Goal: Use online tool/utility: Utilize a website feature to perform a specific function

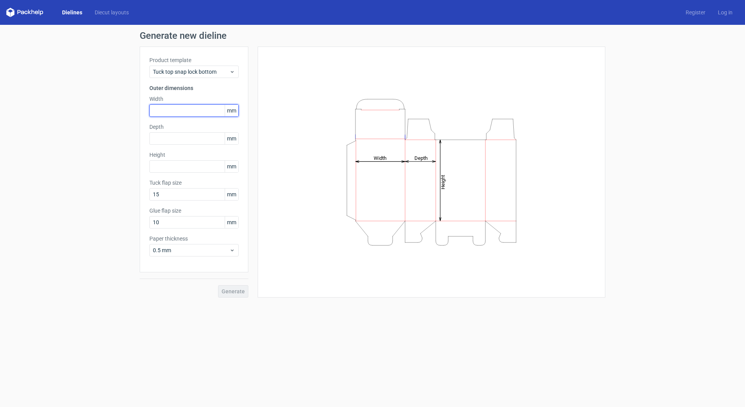
click at [168, 111] on input "text" at bounding box center [193, 110] width 89 height 12
click at [234, 69] on icon at bounding box center [232, 72] width 6 height 6
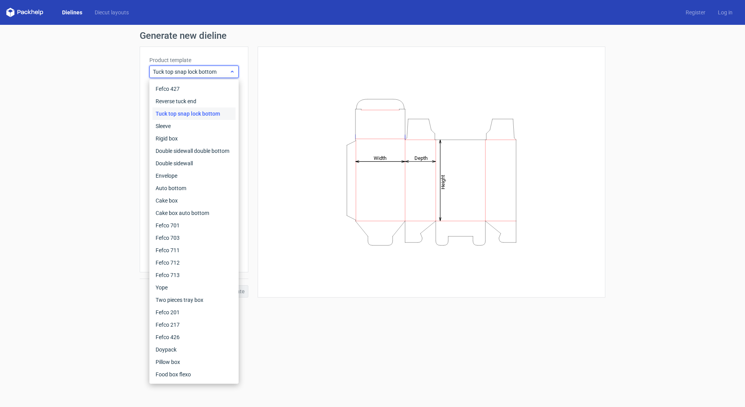
click at [233, 72] on use at bounding box center [232, 72] width 3 height 2
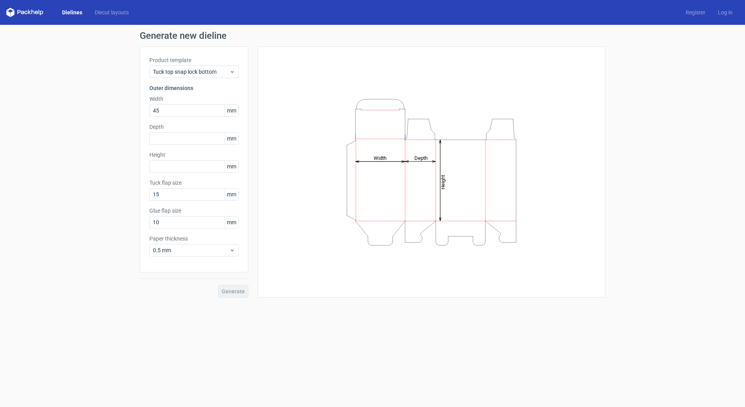
click at [237, 106] on span "mm" at bounding box center [232, 111] width 14 height 12
click at [228, 113] on span "mm" at bounding box center [232, 111] width 14 height 12
click at [231, 108] on span "mm" at bounding box center [232, 111] width 14 height 12
click at [193, 108] on input "45" at bounding box center [193, 110] width 89 height 12
drag, startPoint x: 165, startPoint y: 109, endPoint x: 191, endPoint y: 109, distance: 25.6
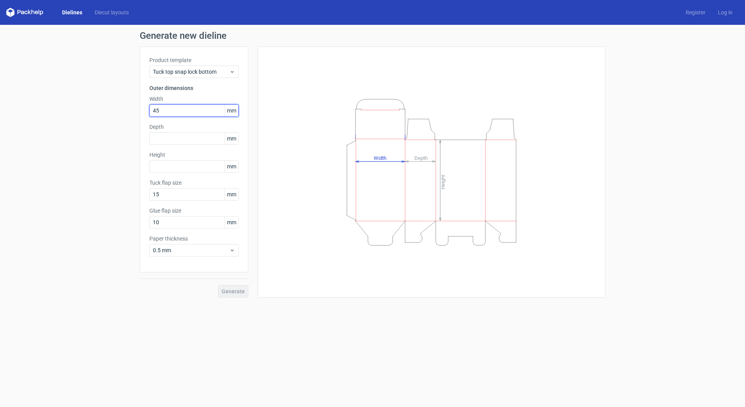
click at [164, 109] on input "45" at bounding box center [193, 110] width 89 height 12
drag, startPoint x: 163, startPoint y: 111, endPoint x: 140, endPoint y: 112, distance: 22.9
click at [140, 112] on div "Product template Tuck top snap lock bottom Outer dimensions Width 45 mm Depth m…" at bounding box center [194, 160] width 109 height 226
paste input "1143"
click at [171, 138] on div "Depth mm" at bounding box center [193, 134] width 89 height 22
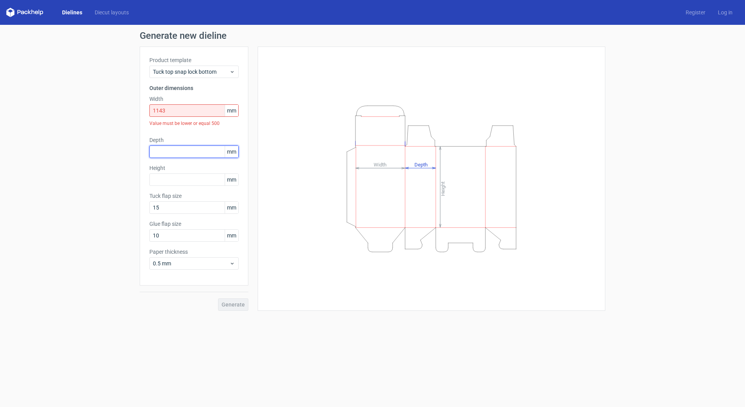
drag, startPoint x: 171, startPoint y: 138, endPoint x: 162, endPoint y: 156, distance: 20.3
click at [162, 156] on input "text" at bounding box center [193, 152] width 89 height 12
click at [162, 109] on input "1143" at bounding box center [193, 110] width 89 height 12
click at [171, 137] on div "Depth mm" at bounding box center [193, 147] width 89 height 22
click at [187, 110] on input "1144" at bounding box center [193, 110] width 89 height 12
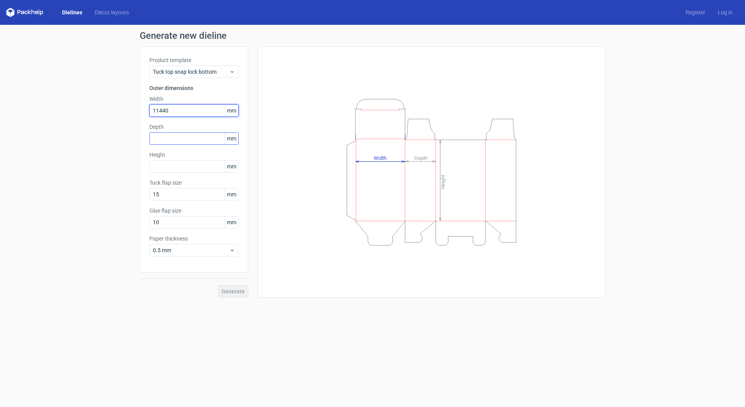
type input "11440"
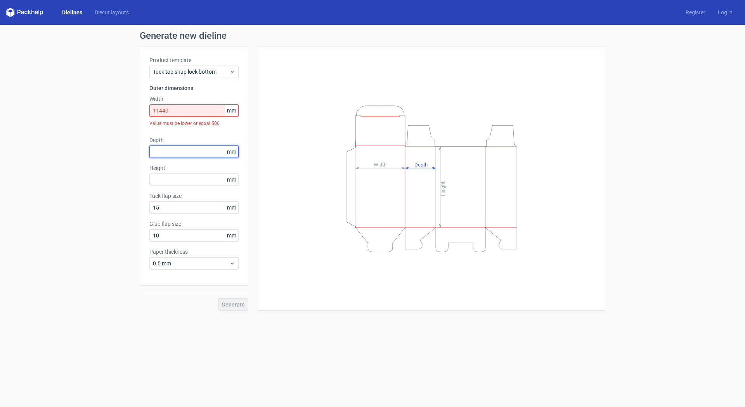
click at [175, 136] on div "Depth mm" at bounding box center [193, 147] width 89 height 22
click at [175, 111] on input "11440" at bounding box center [193, 110] width 89 height 12
drag, startPoint x: 170, startPoint y: 110, endPoint x: 145, endPoint y: 110, distance: 25.6
click at [145, 110] on div "Product template Tuck top snap lock bottom Outer dimensions Width 11440 mm Valu…" at bounding box center [194, 166] width 109 height 239
click at [218, 73] on span "Tuck top snap lock bottom" at bounding box center [191, 72] width 76 height 8
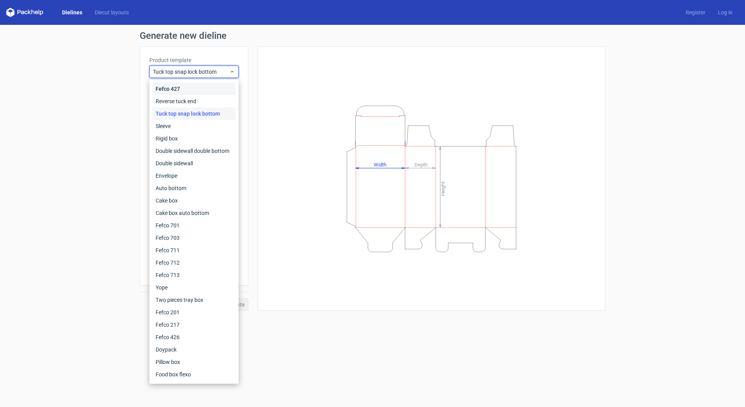
click at [184, 88] on div "Fefco 427" at bounding box center [193, 89] width 83 height 12
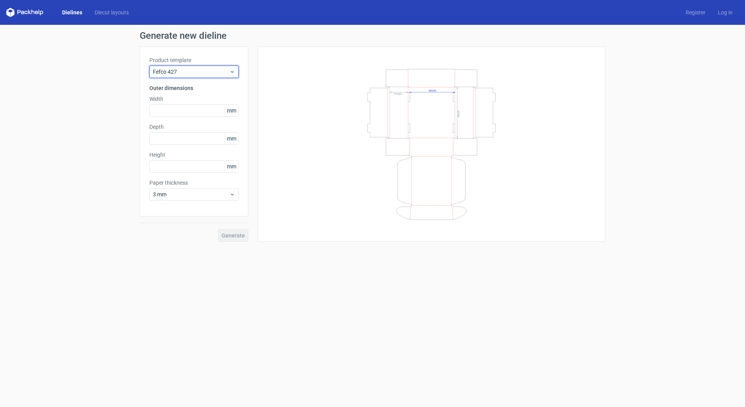
click at [210, 74] on span "Fefco 427" at bounding box center [191, 72] width 76 height 8
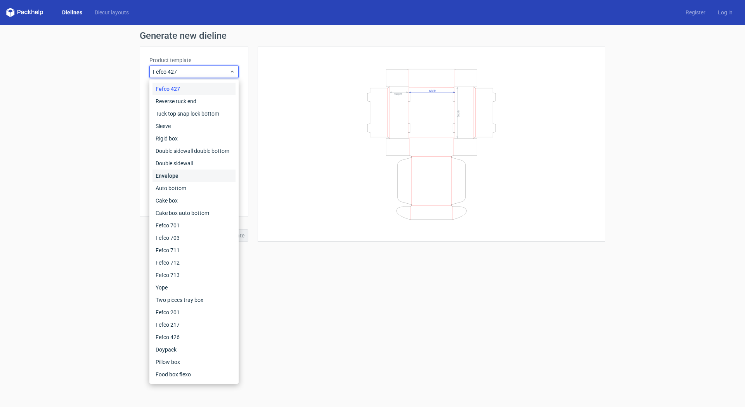
click at [187, 178] on div "Envelope" at bounding box center [193, 176] width 83 height 12
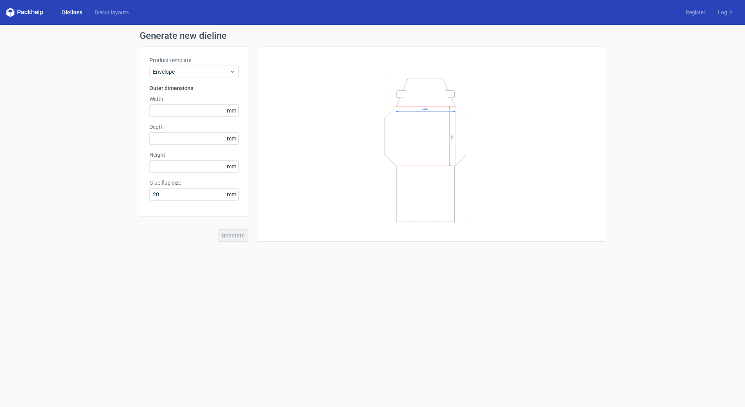
click at [186, 63] on label "Product template" at bounding box center [193, 60] width 89 height 8
click at [186, 71] on span "Envelope" at bounding box center [191, 72] width 76 height 8
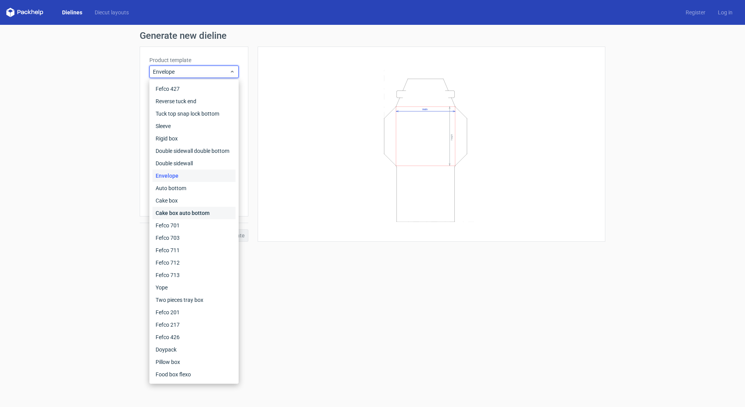
click at [199, 215] on div "Cake box auto bottom" at bounding box center [193, 213] width 83 height 12
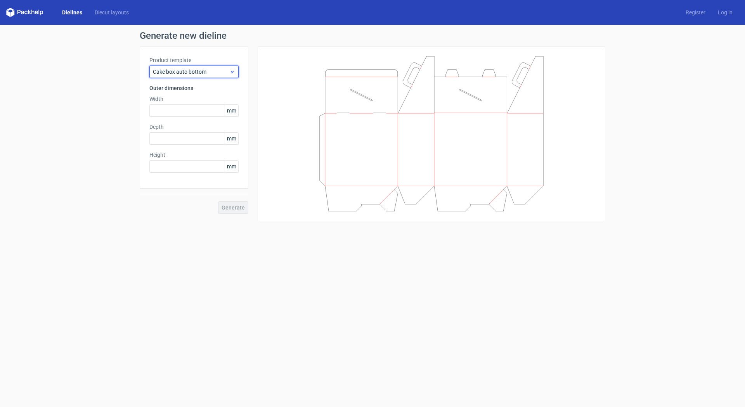
click at [202, 71] on span "Cake box auto bottom" at bounding box center [191, 72] width 76 height 8
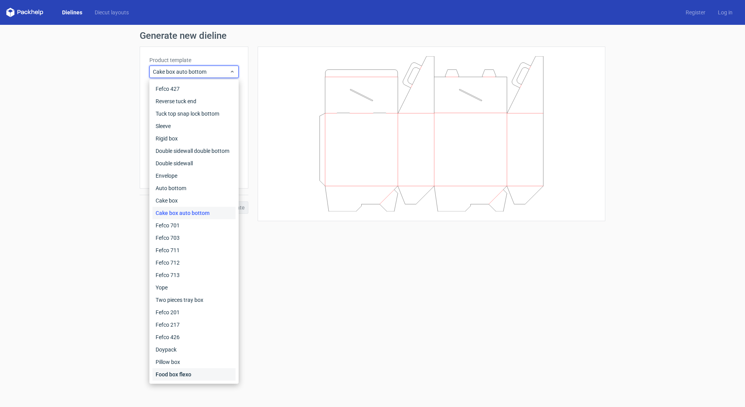
click at [197, 376] on div "Food box flexo" at bounding box center [193, 374] width 83 height 12
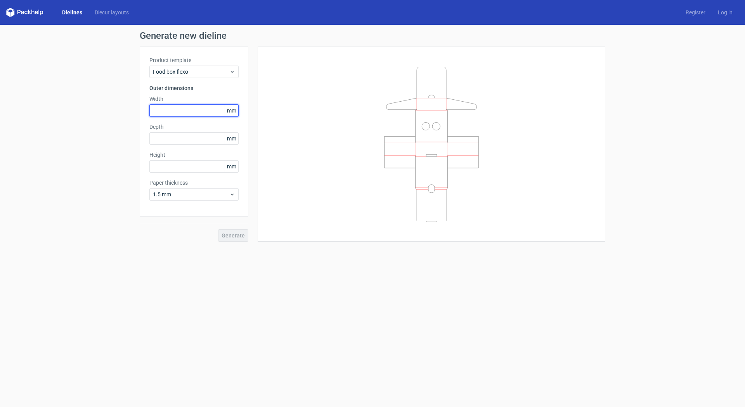
click at [177, 110] on input "text" at bounding box center [193, 110] width 89 height 12
click at [233, 110] on span "mm" at bounding box center [232, 111] width 14 height 12
click at [234, 76] on div "Food box flexo" at bounding box center [193, 72] width 89 height 12
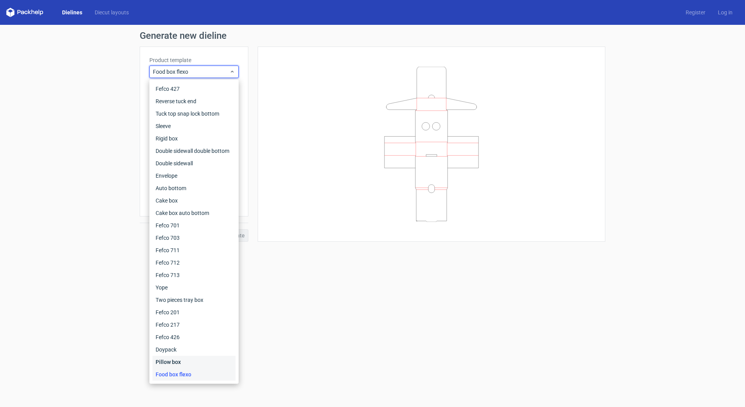
click at [205, 359] on div "Pillow box" at bounding box center [193, 362] width 83 height 12
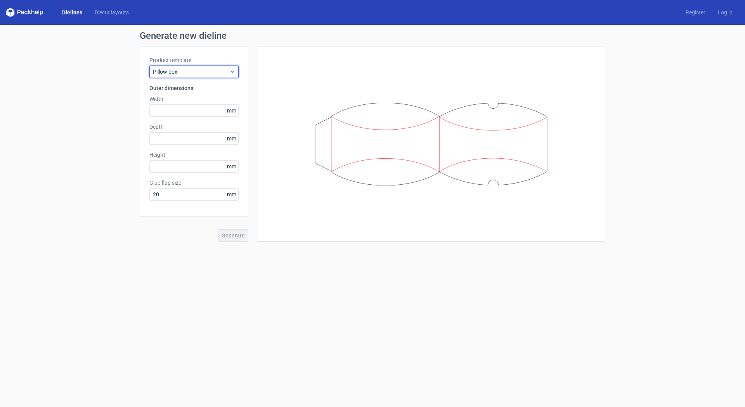
drag, startPoint x: 235, startPoint y: 70, endPoint x: 233, endPoint y: 79, distance: 9.5
click at [234, 70] on icon at bounding box center [232, 72] width 6 height 6
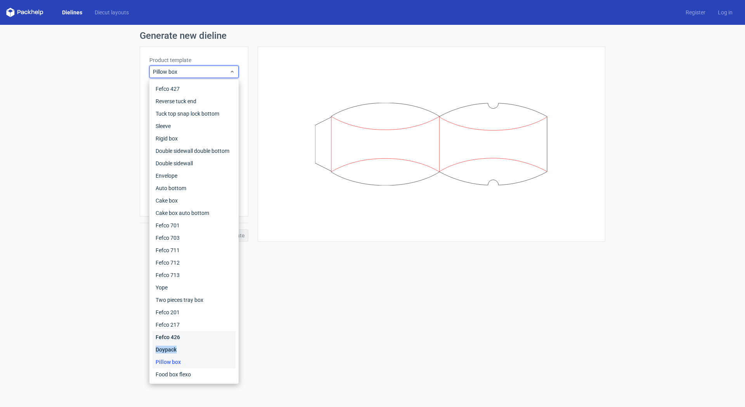
drag, startPoint x: 200, startPoint y: 343, endPoint x: 200, endPoint y: 355, distance: 11.6
click at [200, 355] on div "Fefco 427 Reverse tuck end Tuck top snap lock bottom Sleeve Rigid box Double si…" at bounding box center [193, 232] width 83 height 298
click at [189, 371] on div "Food box flexo" at bounding box center [193, 374] width 83 height 12
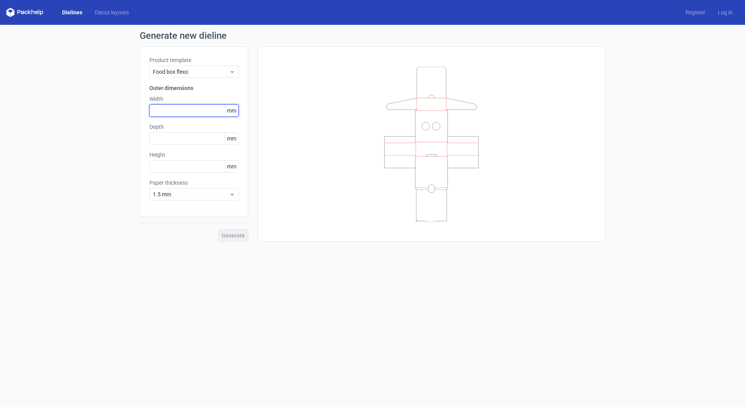
click at [194, 105] on input "text" at bounding box center [193, 110] width 89 height 12
type input "4"
click at [199, 140] on div "Depth mm" at bounding box center [193, 134] width 89 height 22
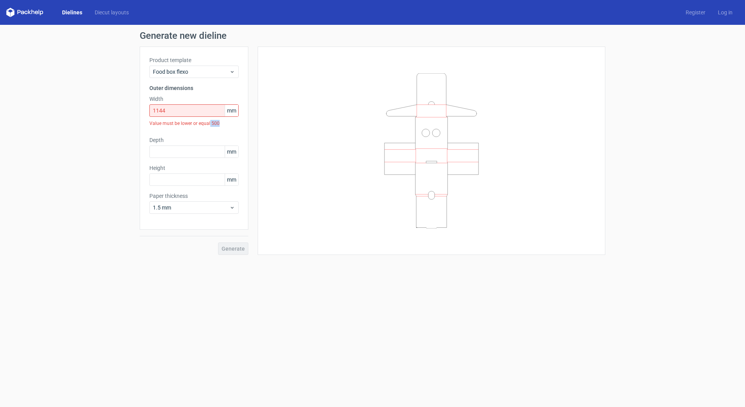
drag, startPoint x: 210, startPoint y: 123, endPoint x: 219, endPoint y: 122, distance: 9.7
click at [219, 122] on div "Value must be lower or equal 500" at bounding box center [193, 123] width 89 height 13
click at [164, 110] on input "1144" at bounding box center [193, 110] width 89 height 12
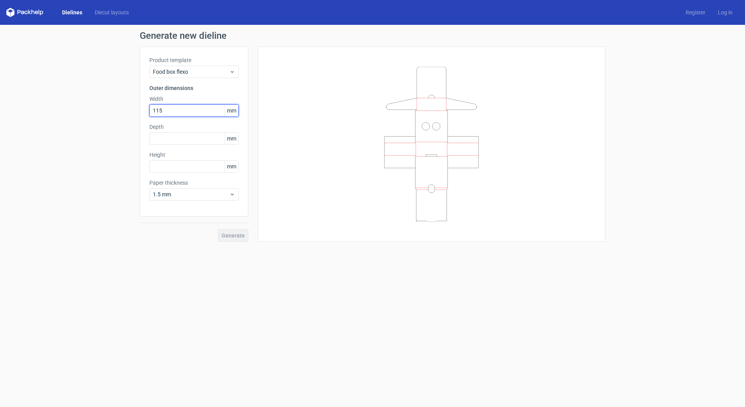
type input "115"
click at [169, 136] on input "text" at bounding box center [193, 138] width 89 height 12
type input "115"
click at [175, 169] on input "text" at bounding box center [193, 166] width 89 height 12
type input "64"
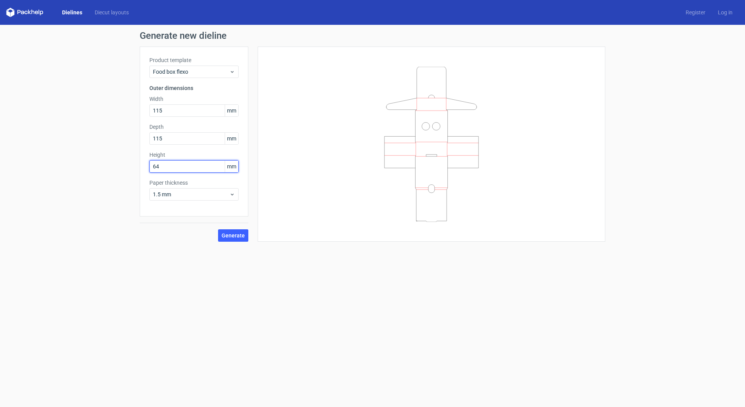
click at [218, 229] on button "Generate" at bounding box center [233, 235] width 30 height 12
click at [224, 194] on span "1.5 mm" at bounding box center [191, 195] width 76 height 8
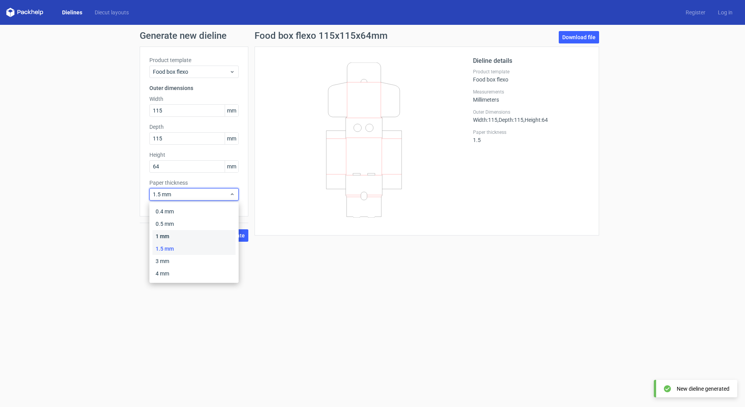
click at [209, 232] on div "1 mm" at bounding box center [193, 236] width 83 height 12
click at [206, 191] on span "1 mm" at bounding box center [191, 195] width 76 height 8
click at [200, 210] on div "0.4 mm" at bounding box center [193, 211] width 83 height 12
click at [234, 233] on span "Generate" at bounding box center [233, 235] width 23 height 5
click at [236, 236] on span "Generate" at bounding box center [233, 235] width 23 height 5
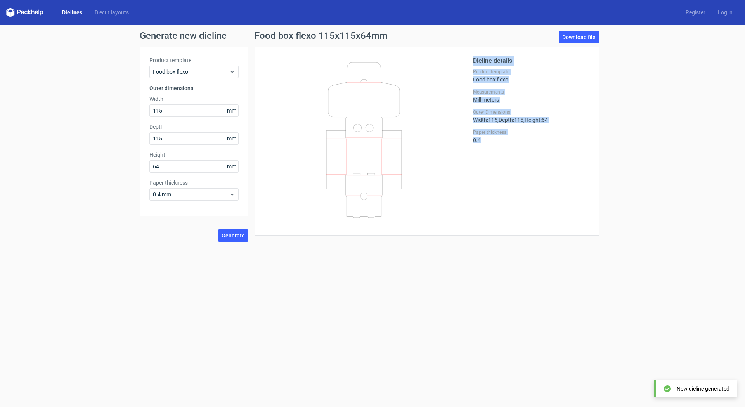
drag, startPoint x: 481, startPoint y: 141, endPoint x: 473, endPoint y: 141, distance: 8.2
click at [473, 141] on div "Dieline details Product template Food box flexo Measurements Millimeters Outer …" at bounding box center [426, 141] width 325 height 170
click at [481, 141] on div "Paper thickness 0.4" at bounding box center [531, 136] width 116 height 14
drag, startPoint x: 476, startPoint y: 118, endPoint x: 552, endPoint y: 119, distance: 76.1
click at [552, 119] on div "Outer Dimensions Width : 115 , Depth : 115 , Height : 64" at bounding box center [531, 116] width 116 height 14
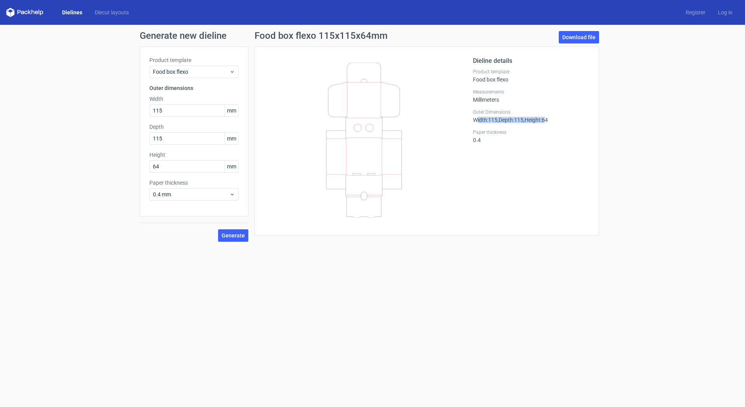
click at [523, 119] on span ", Depth : 115" at bounding box center [510, 120] width 26 height 6
click at [180, 70] on span "Food box flexo" at bounding box center [191, 72] width 76 height 8
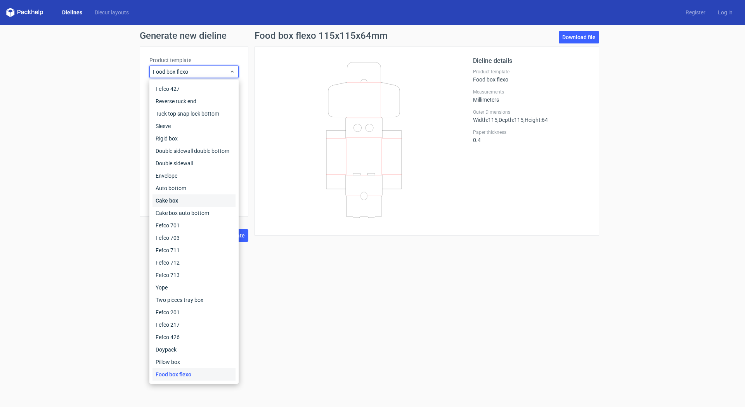
click at [185, 203] on div "Cake box" at bounding box center [193, 200] width 83 height 12
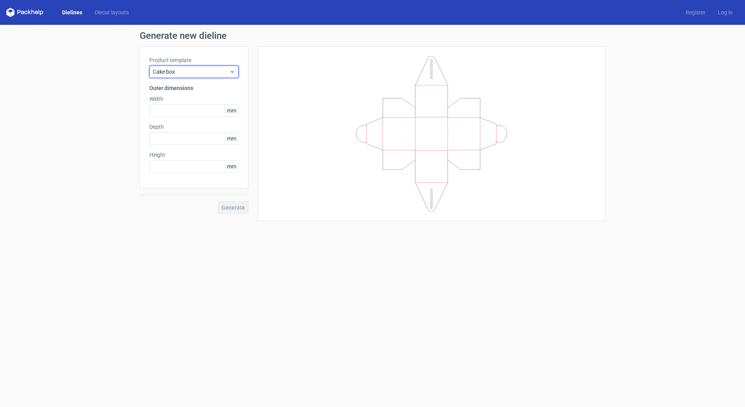
click at [186, 77] on div "Cake box" at bounding box center [193, 72] width 89 height 12
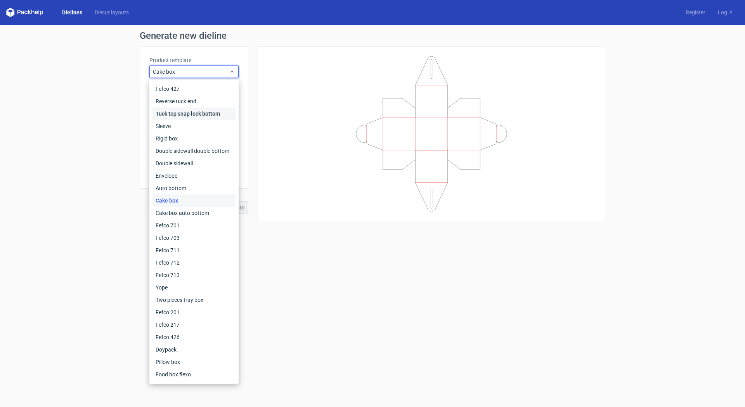
click at [188, 115] on div "Tuck top snap lock bottom" at bounding box center [193, 113] width 83 height 12
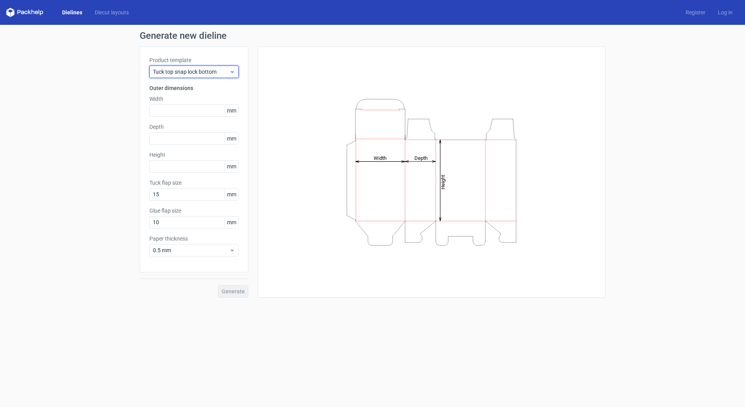
click at [193, 71] on span "Tuck top snap lock bottom" at bounding box center [191, 72] width 76 height 8
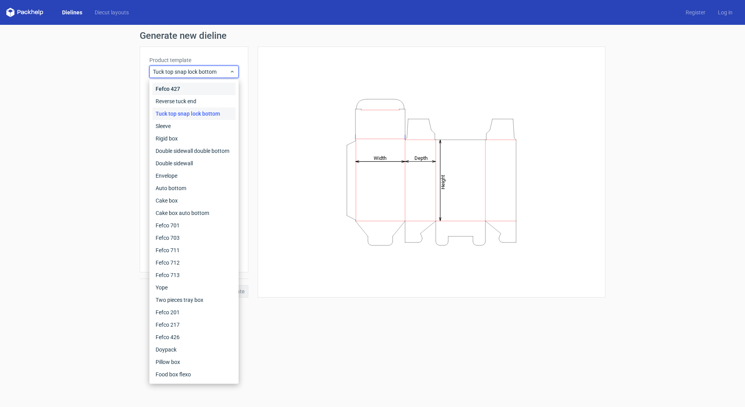
click at [191, 87] on div "Fefco 427" at bounding box center [193, 89] width 83 height 12
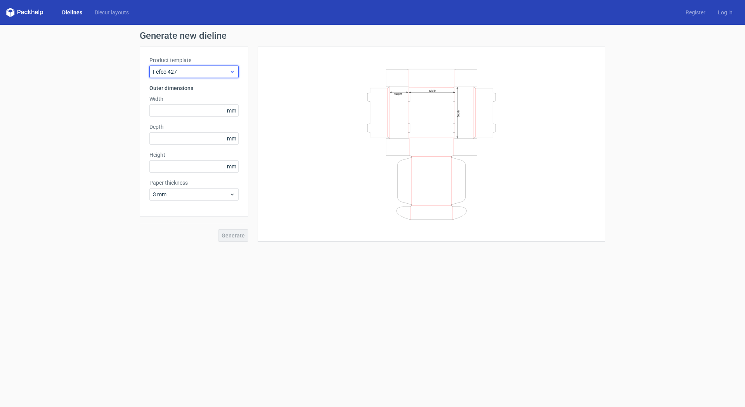
click at [201, 74] on span "Fefco 427" at bounding box center [191, 72] width 76 height 8
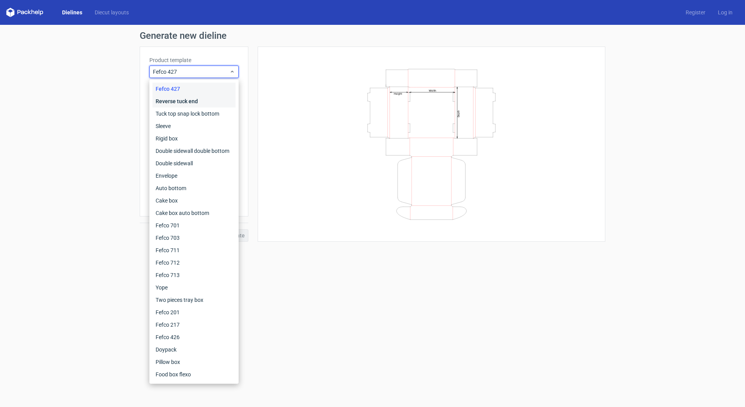
click at [197, 97] on div "Reverse tuck end" at bounding box center [193, 101] width 83 height 12
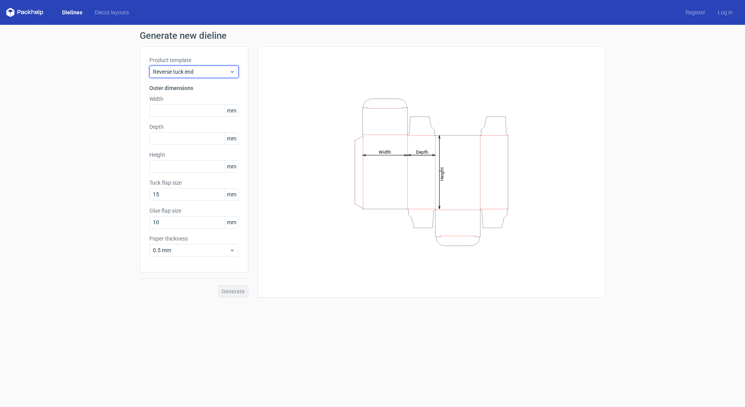
click at [194, 75] on span "Reverse tuck end" at bounding box center [191, 72] width 76 height 8
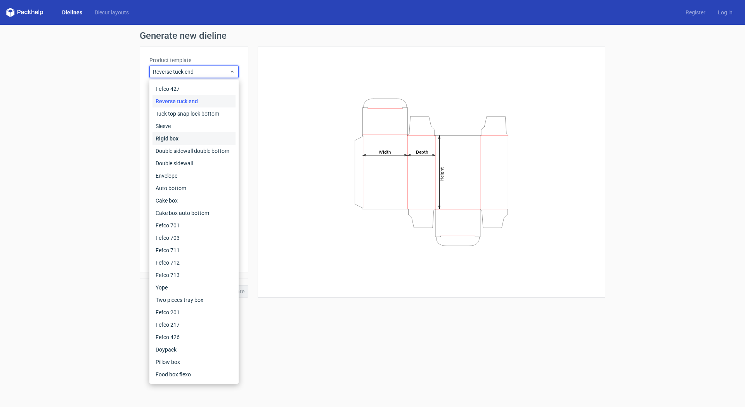
click at [185, 138] on div "Rigid box" at bounding box center [193, 138] width 83 height 12
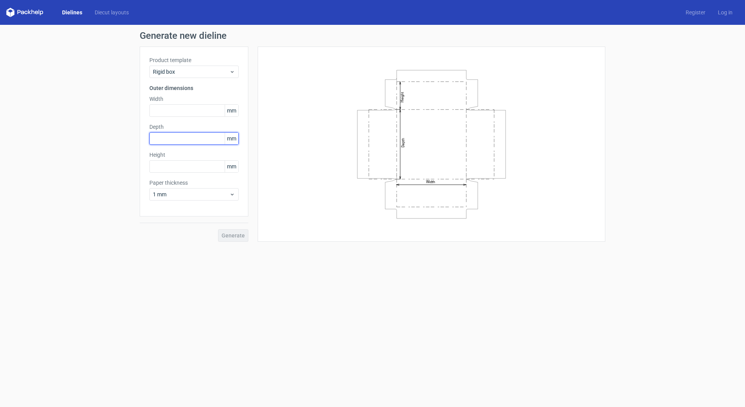
click at [177, 144] on input "text" at bounding box center [193, 138] width 89 height 12
click at [182, 106] on input "text" at bounding box center [193, 110] width 89 height 12
type input "114"
click at [176, 139] on input "text" at bounding box center [193, 138] width 89 height 12
type input "114"
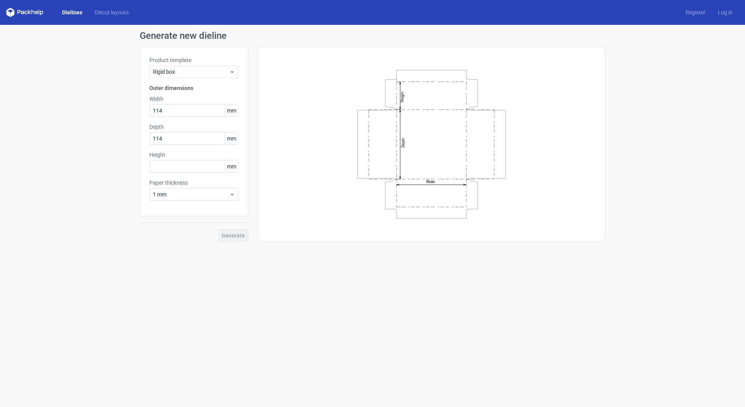
click at [180, 174] on div "Product template Rigid box Outer dimensions Width 114 mm Depth 114 mm Height mm…" at bounding box center [194, 132] width 109 height 170
click at [180, 167] on input "text" at bounding box center [193, 166] width 89 height 12
type input "64"
click at [218, 229] on button "Generate" at bounding box center [233, 235] width 30 height 12
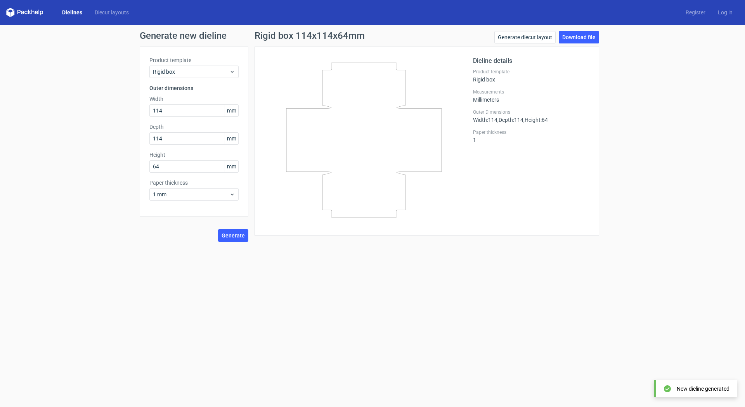
click at [180, 258] on form "Generate new dieline Product template Rigid box Outer dimensions Width 114 mm D…" at bounding box center [372, 216] width 745 height 382
drag, startPoint x: 409, startPoint y: 154, endPoint x: 327, endPoint y: 182, distance: 86.4
click at [327, 182] on icon at bounding box center [363, 139] width 187 height 155
click at [213, 74] on span "Rigid box" at bounding box center [191, 72] width 76 height 8
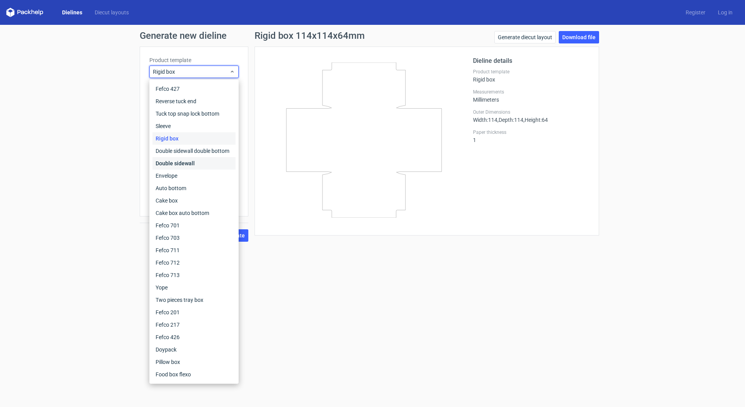
click at [213, 163] on div "Double sidewall" at bounding box center [193, 163] width 83 height 12
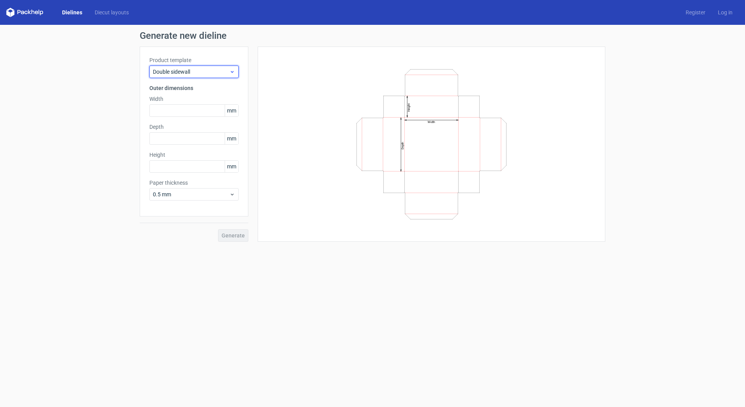
click at [199, 73] on span "Double sidewall" at bounding box center [191, 72] width 76 height 8
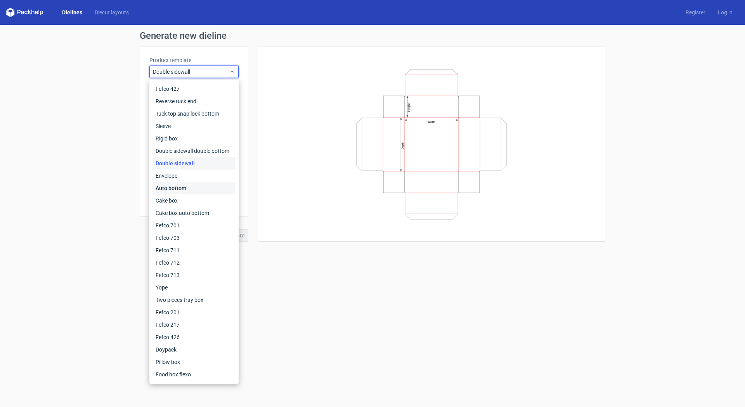
click at [187, 188] on div "Auto bottom" at bounding box center [193, 188] width 83 height 12
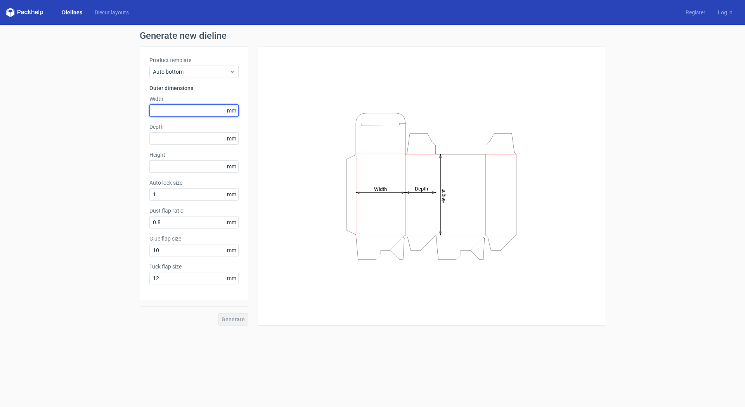
click at [177, 116] on input "text" at bounding box center [193, 110] width 89 height 12
type input "114"
click at [176, 137] on input "text" at bounding box center [193, 138] width 89 height 12
type input "114"
click at [178, 165] on input "text" at bounding box center [193, 166] width 89 height 12
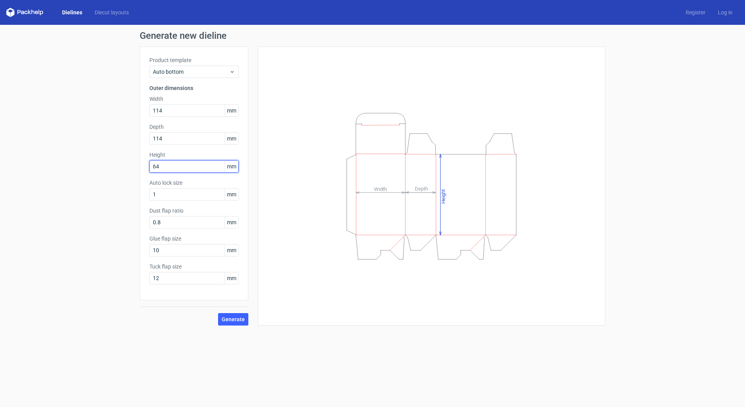
type input "64"
click at [218, 313] on button "Generate" at bounding box center [233, 319] width 30 height 12
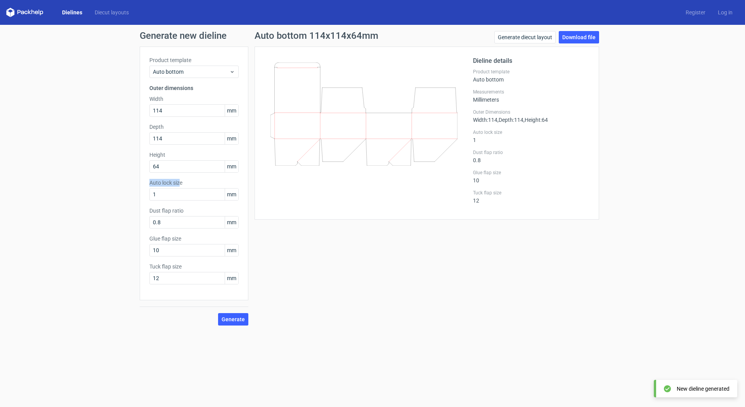
drag, startPoint x: 151, startPoint y: 181, endPoint x: 180, endPoint y: 181, distance: 29.5
click at [180, 181] on label "Auto lock size" at bounding box center [193, 183] width 89 height 8
click at [187, 182] on label "Auto lock size" at bounding box center [193, 183] width 89 height 8
click at [195, 197] on input "1" at bounding box center [193, 194] width 89 height 12
click at [158, 196] on input "1" at bounding box center [193, 194] width 89 height 12
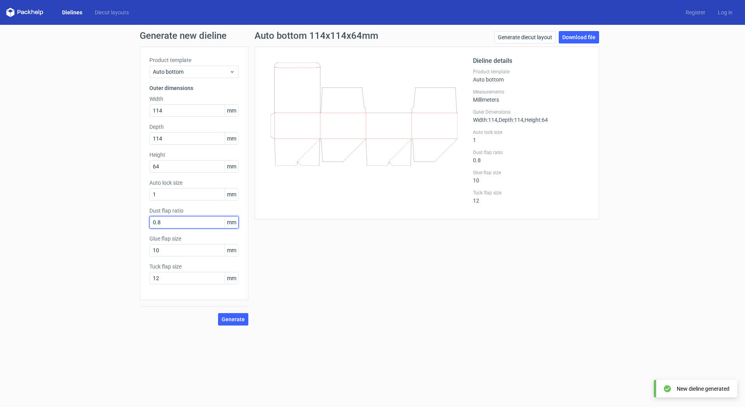
click at [165, 224] on input "0.8" at bounding box center [193, 222] width 89 height 12
drag, startPoint x: 150, startPoint y: 209, endPoint x: 190, endPoint y: 211, distance: 39.6
click at [190, 211] on label "Dust flap ratio" at bounding box center [193, 211] width 89 height 8
drag, startPoint x: 149, startPoint y: 237, endPoint x: 197, endPoint y: 236, distance: 47.7
click at [197, 236] on div "Product template Auto bottom Outer dimensions Width 114 mm Depth 114 mm Height …" at bounding box center [194, 174] width 109 height 254
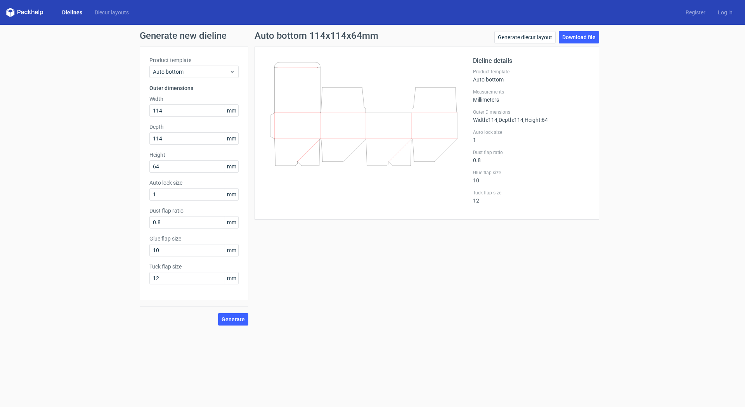
click at [188, 267] on label "Tuck flap size" at bounding box center [193, 267] width 89 height 8
drag, startPoint x: 184, startPoint y: 267, endPoint x: 156, endPoint y: 267, distance: 27.9
click at [157, 267] on label "Tuck flap size" at bounding box center [193, 267] width 89 height 8
click at [222, 317] on button "Generate" at bounding box center [233, 319] width 30 height 12
click at [198, 309] on div "Generate" at bounding box center [194, 312] width 109 height 25
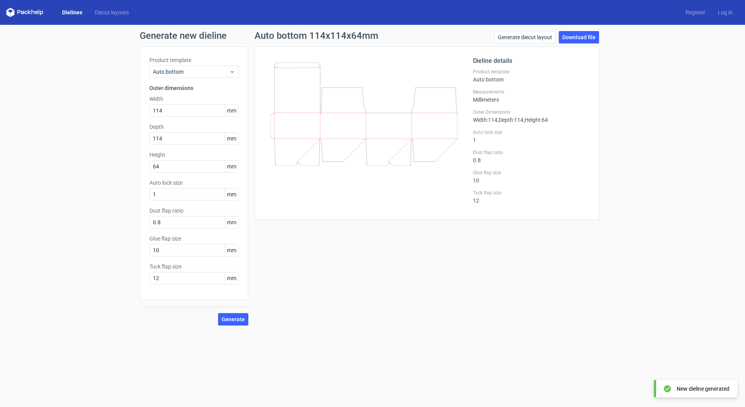
click at [386, 266] on div "Auto bottom 114x114x64mm Generate diecut layout Download file Dieline details P…" at bounding box center [426, 178] width 357 height 294
drag, startPoint x: 474, startPoint y: 62, endPoint x: 516, endPoint y: 59, distance: 41.7
click at [516, 59] on h2 "Dieline details" at bounding box center [531, 60] width 116 height 9
drag, startPoint x: 472, startPoint y: 72, endPoint x: 515, endPoint y: 72, distance: 43.1
click at [515, 72] on div "Dieline details Product template Auto bottom Measurements Millimeters Outer Dim…" at bounding box center [426, 133] width 325 height 154
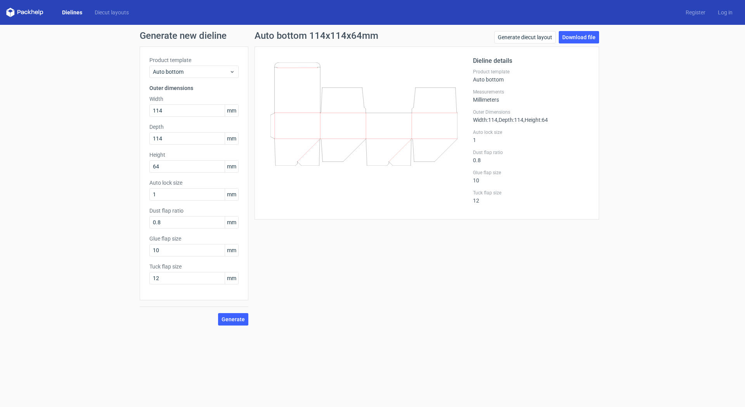
drag, startPoint x: 492, startPoint y: 81, endPoint x: 504, endPoint y: 81, distance: 12.0
click at [504, 81] on div "Dieline details Product template Auto bottom Measurements Millimeters Outer Dim…" at bounding box center [531, 133] width 116 height 154
drag, startPoint x: 481, startPoint y: 99, endPoint x: 509, endPoint y: 99, distance: 27.9
click at [509, 99] on div "Measurements Millimeters" at bounding box center [531, 96] width 116 height 14
click at [476, 120] on span "Width : 114" at bounding box center [485, 120] width 24 height 6
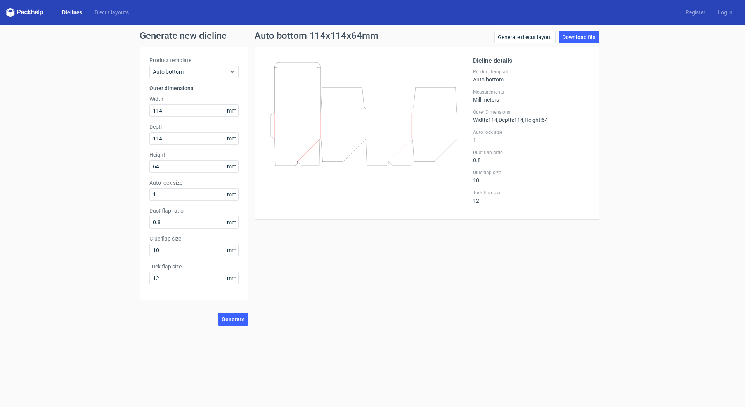
click at [502, 120] on span ", Depth : 114" at bounding box center [510, 120] width 26 height 6
click at [539, 118] on span ", Height : 64" at bounding box center [535, 120] width 24 height 6
click at [558, 118] on div "Outer Dimensions Width : 114 , Depth : 114 , Height : 64" at bounding box center [531, 116] width 116 height 14
drag, startPoint x: 473, startPoint y: 135, endPoint x: 485, endPoint y: 135, distance: 11.3
click at [485, 135] on label "Auto lock size" at bounding box center [531, 132] width 116 height 6
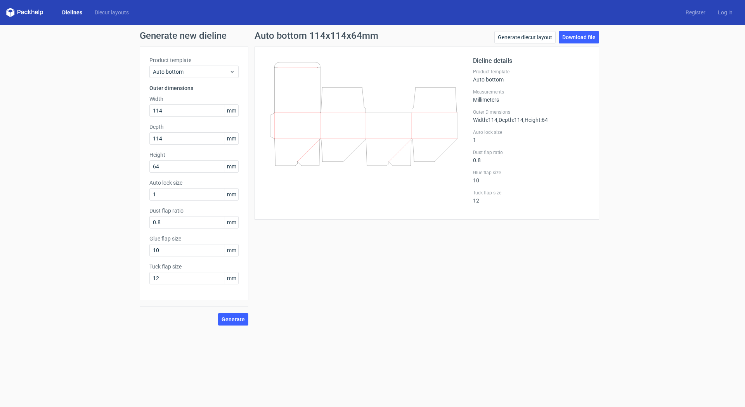
click at [474, 139] on div "Auto lock size 1" at bounding box center [531, 136] width 116 height 14
click at [476, 141] on div "Auto lock size 1" at bounding box center [531, 136] width 116 height 14
drag, startPoint x: 155, startPoint y: 196, endPoint x: 140, endPoint y: 196, distance: 14.7
click at [140, 196] on div "Product template Auto bottom Outer dimensions Width 114 mm Depth 114 mm Height …" at bounding box center [194, 174] width 109 height 254
click at [218, 313] on button "Generate" at bounding box center [233, 319] width 30 height 12
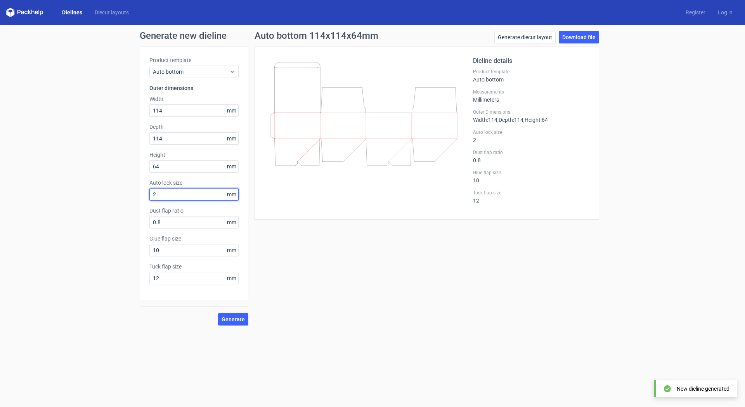
drag, startPoint x: 169, startPoint y: 199, endPoint x: 140, endPoint y: 197, distance: 29.6
click at [140, 197] on div "Product template Auto bottom Outer dimensions Width 114 mm Depth 114 mm Height …" at bounding box center [194, 174] width 109 height 254
click at [218, 313] on button "Generate" at bounding box center [233, 319] width 30 height 12
drag, startPoint x: 200, startPoint y: 191, endPoint x: 130, endPoint y: 189, distance: 70.6
click at [130, 189] on div "Generate new dieline Product template Auto bottom Outer dimensions Width 114 mm…" at bounding box center [372, 178] width 745 height 307
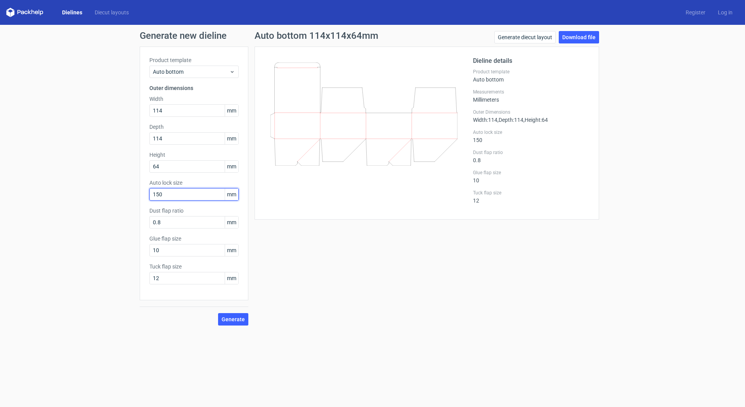
click at [218, 313] on button "Generate" at bounding box center [233, 319] width 30 height 12
drag, startPoint x: 184, startPoint y: 185, endPoint x: 150, endPoint y: 189, distance: 34.7
click at [150, 189] on div "Auto lock size 150 mm" at bounding box center [193, 190] width 89 height 22
drag, startPoint x: 160, startPoint y: 192, endPoint x: 151, endPoint y: 192, distance: 8.9
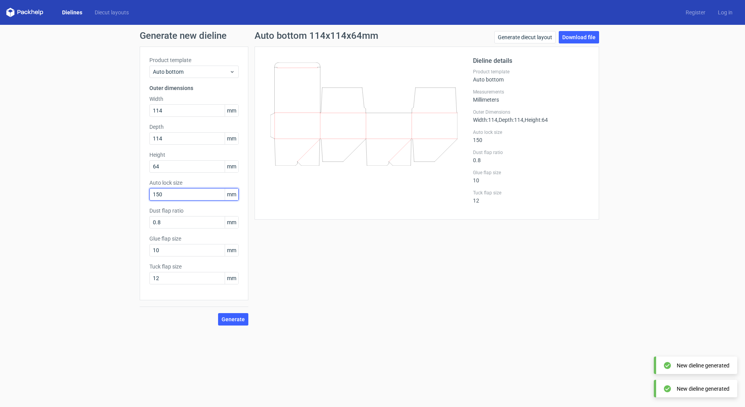
click at [151, 192] on input "150" at bounding box center [193, 194] width 89 height 12
drag, startPoint x: 164, startPoint y: 192, endPoint x: 144, endPoint y: 191, distance: 20.2
click at [144, 191] on div "Product template Auto bottom Outer dimensions Width 114 mm Depth 114 mm Height …" at bounding box center [194, 174] width 109 height 254
type input "280"
click at [218, 313] on button "Generate" at bounding box center [233, 319] width 30 height 12
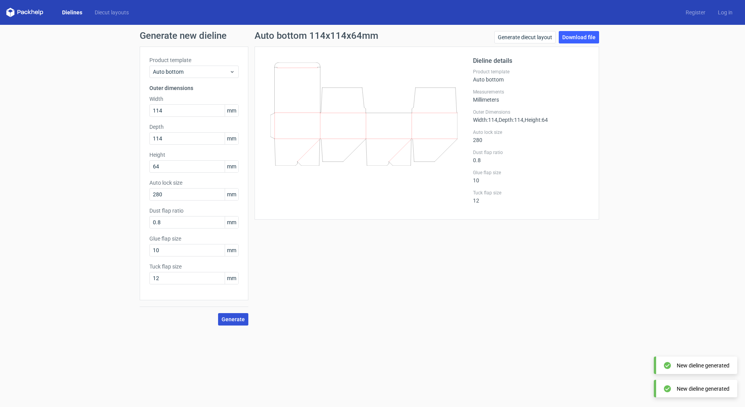
click at [239, 321] on span "Generate" at bounding box center [233, 319] width 23 height 5
drag, startPoint x: 307, startPoint y: 135, endPoint x: 360, endPoint y: 132, distance: 53.2
click at [360, 132] on icon at bounding box center [363, 113] width 187 height 103
drag, startPoint x: 347, startPoint y: 150, endPoint x: 390, endPoint y: 152, distance: 43.2
click at [386, 154] on icon at bounding box center [363, 113] width 187 height 103
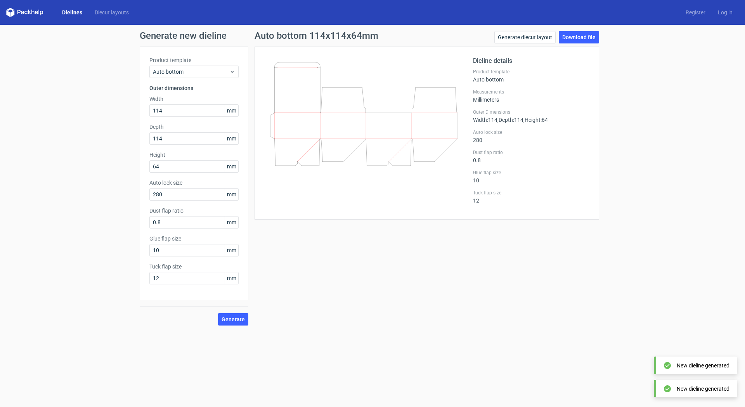
drag, startPoint x: 392, startPoint y: 148, endPoint x: 379, endPoint y: 160, distance: 17.6
click at [382, 159] on icon at bounding box center [363, 113] width 187 height 103
drag, startPoint x: 386, startPoint y: 118, endPoint x: 438, endPoint y: 119, distance: 51.6
click at [435, 119] on icon at bounding box center [363, 113] width 187 height 103
click at [537, 39] on link "Generate diecut layout" at bounding box center [524, 37] width 61 height 12
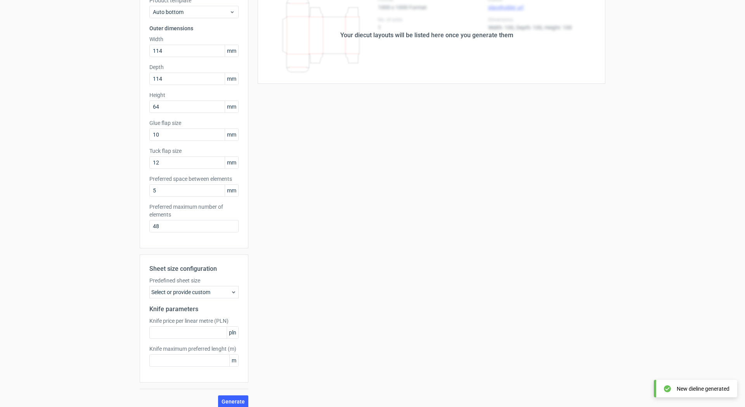
scroll to position [67, 0]
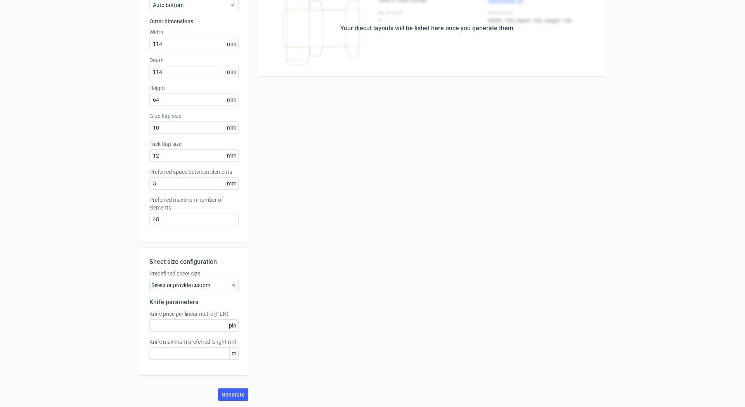
click at [207, 288] on div "Select or provide custom" at bounding box center [193, 285] width 89 height 12
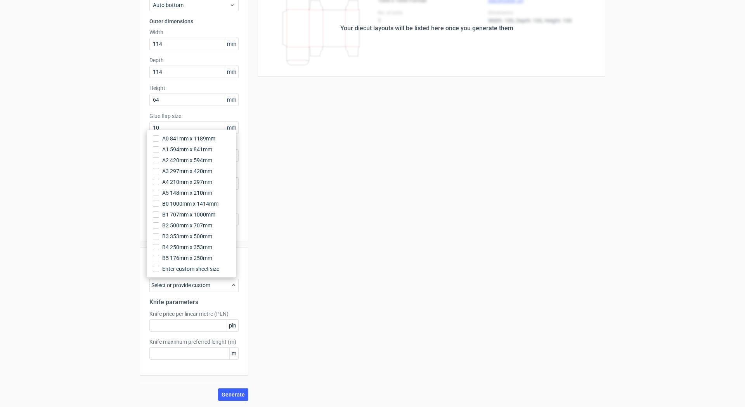
click at [207, 288] on div "Select or provide custom" at bounding box center [193, 285] width 89 height 12
click at [198, 326] on input "text" at bounding box center [193, 325] width 89 height 12
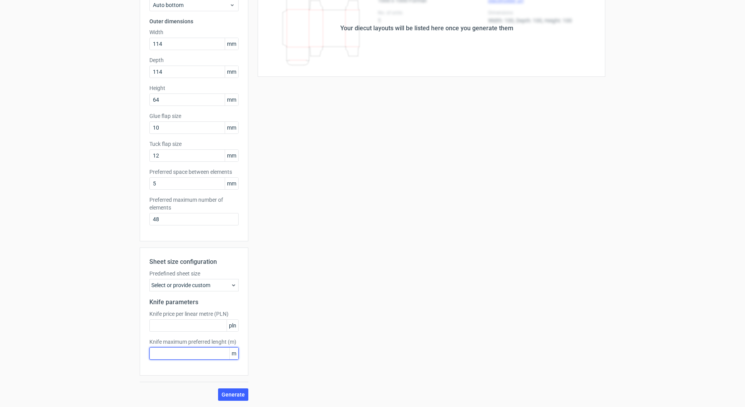
click at [180, 355] on input "text" at bounding box center [193, 353] width 89 height 12
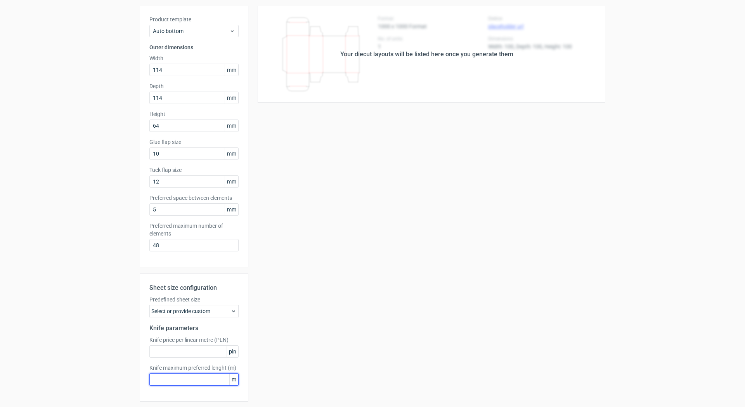
scroll to position [0, 0]
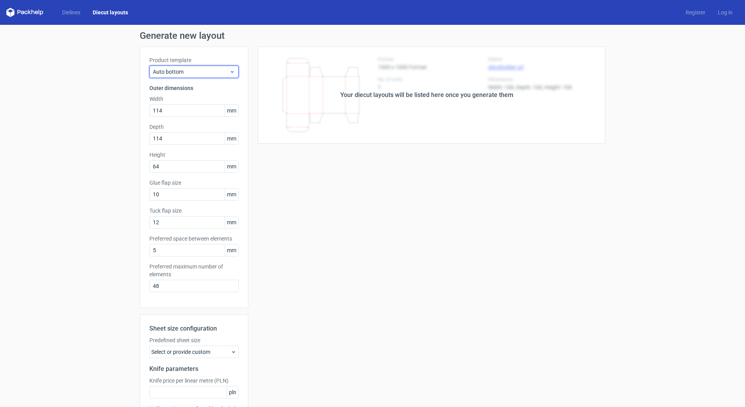
click at [224, 73] on span "Auto bottom" at bounding box center [191, 72] width 76 height 8
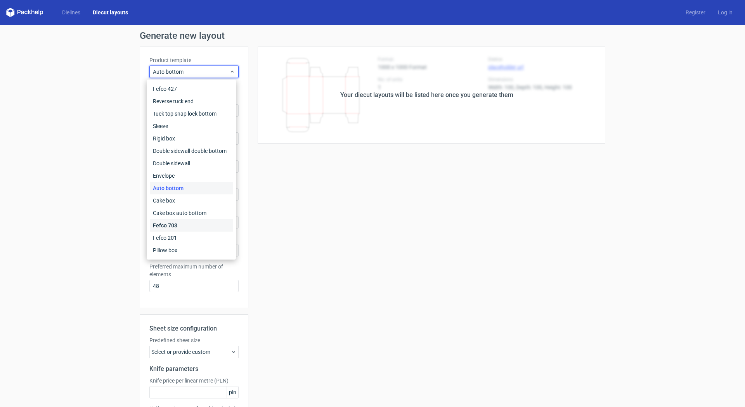
click at [206, 227] on div "Fefco 703" at bounding box center [191, 225] width 83 height 12
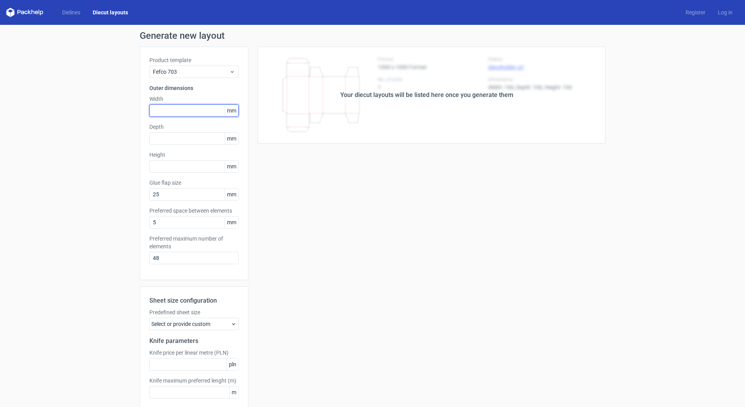
click at [176, 110] on input "text" at bounding box center [193, 110] width 89 height 12
drag, startPoint x: 343, startPoint y: 93, endPoint x: 528, endPoint y: 104, distance: 185.8
click at [528, 105] on div "Your diecut layouts will be listed here once you generate them" at bounding box center [426, 95] width 357 height 97
